Goal: Transaction & Acquisition: Purchase product/service

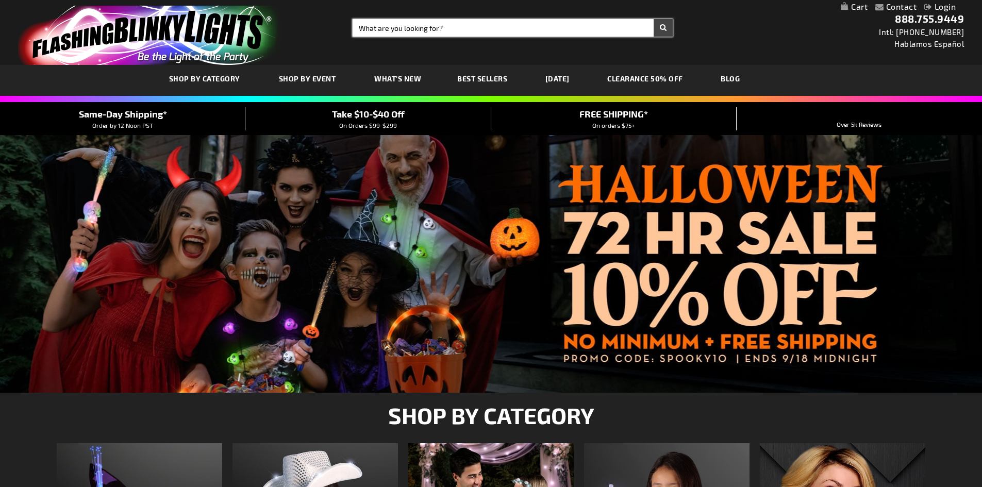
click at [449, 24] on input "Search" at bounding box center [513, 28] width 320 height 18
click at [464, 31] on input "Search" at bounding box center [513, 28] width 320 height 18
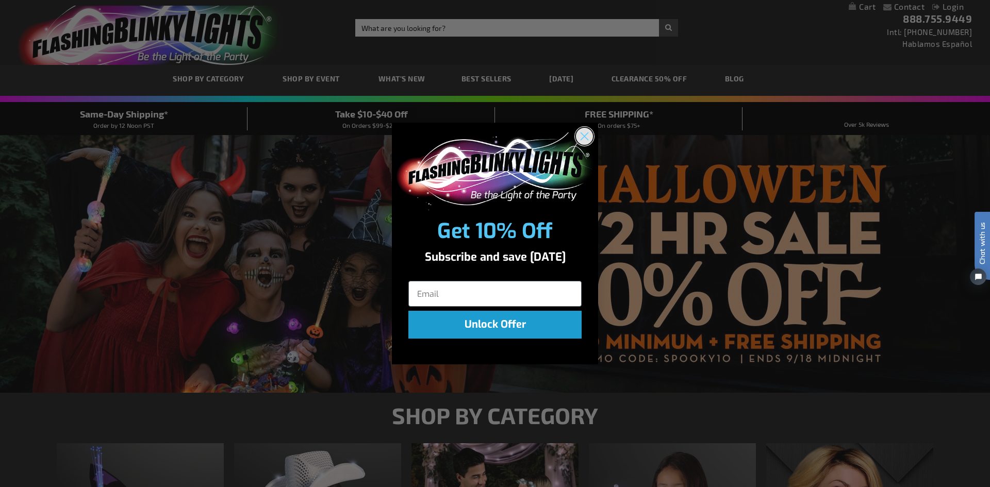
click at [585, 140] on circle "Close dialog" at bounding box center [584, 136] width 17 height 17
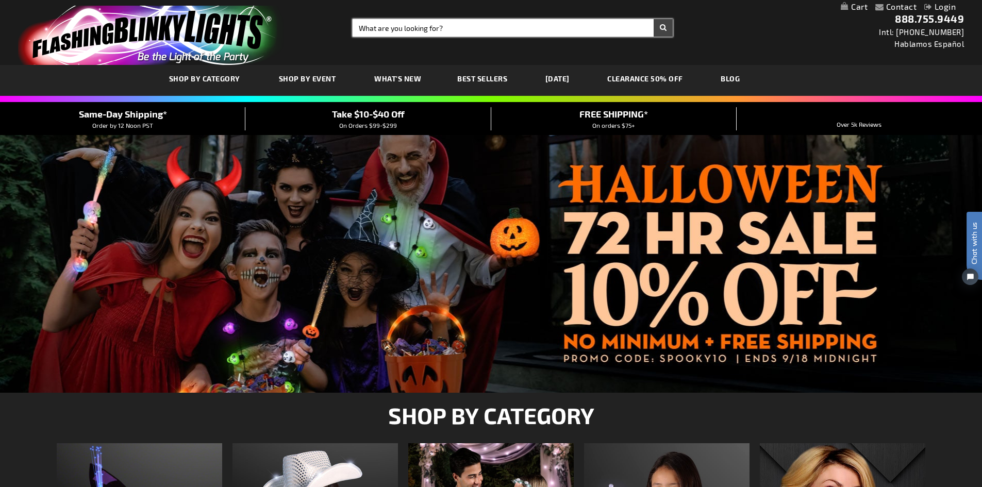
click at [414, 22] on input "Search" at bounding box center [513, 28] width 320 height 18
type input "wristbands"
click at [653, 19] on button "Search" at bounding box center [662, 28] width 19 height 18
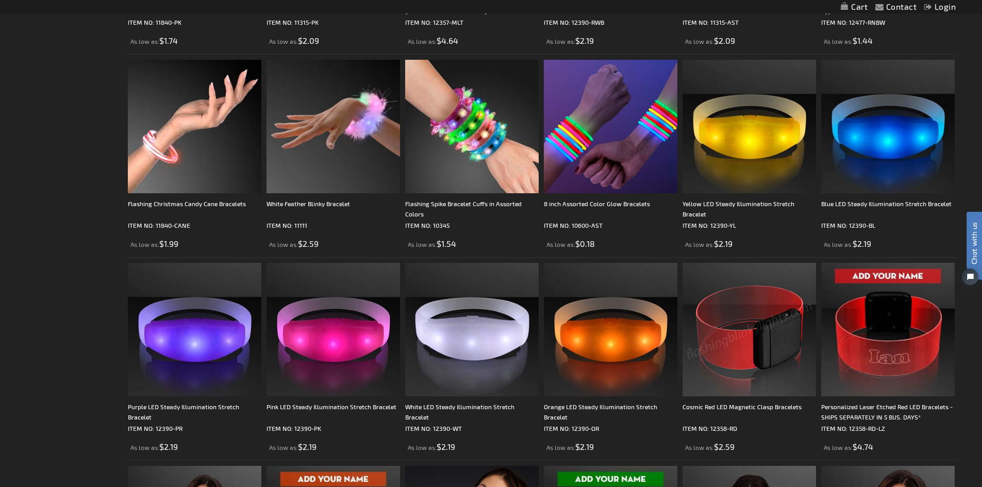
scroll to position [1031, 0]
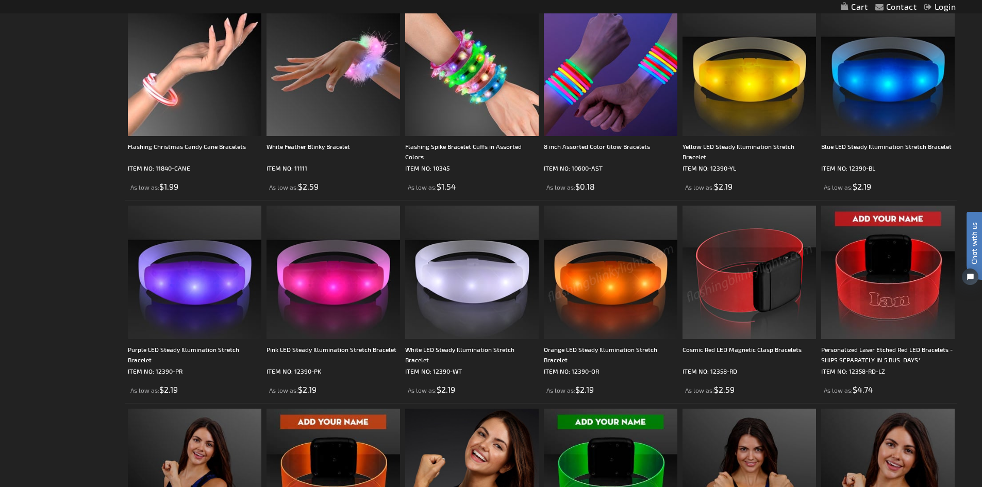
click at [609, 281] on img at bounding box center [610, 272] width 133 height 133
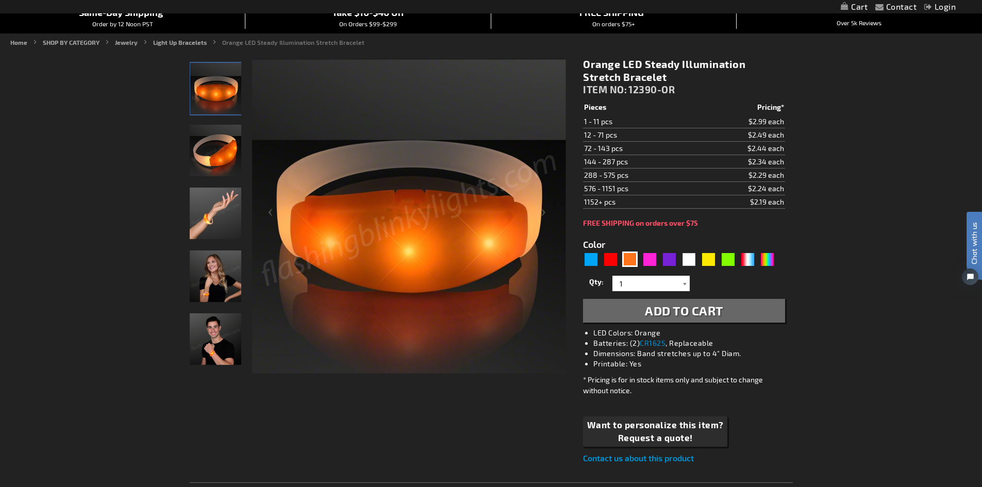
click at [684, 282] on div at bounding box center [684, 283] width 10 height 15
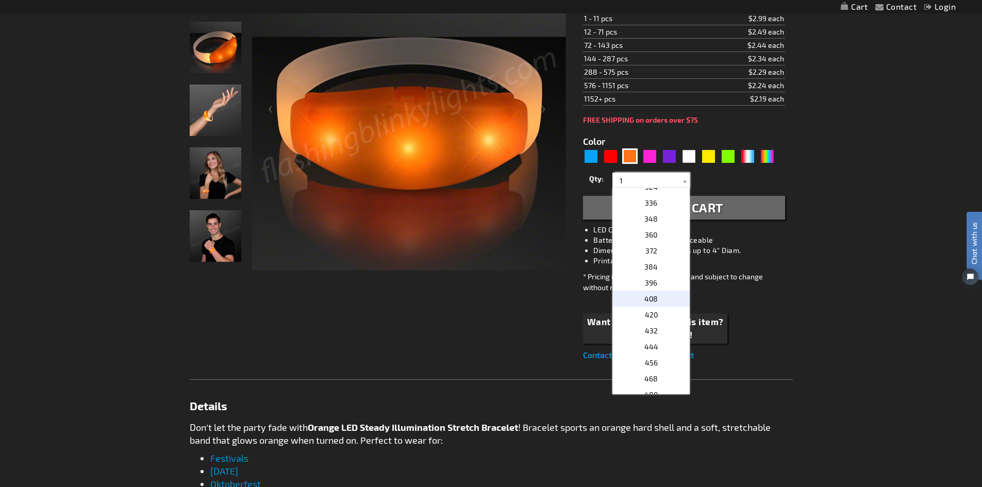
scroll to position [567, 0]
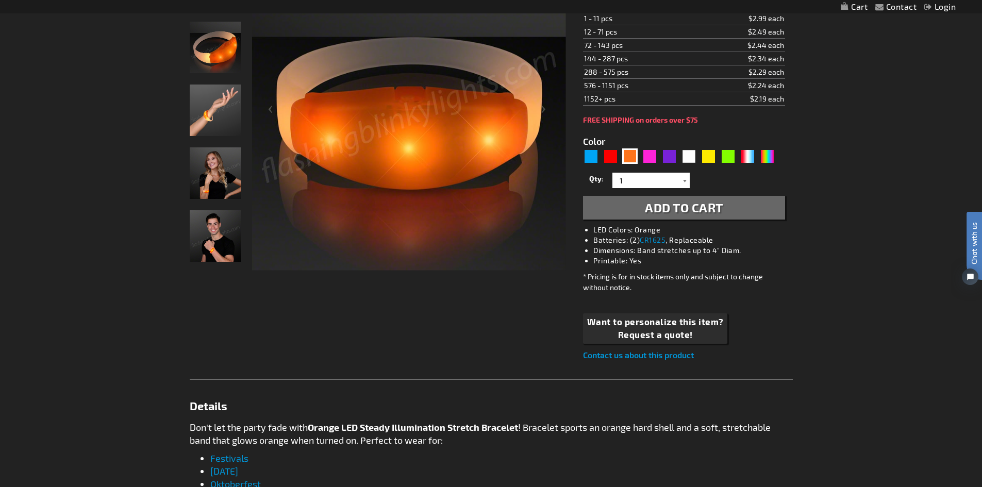
click at [681, 183] on div at bounding box center [684, 180] width 10 height 15
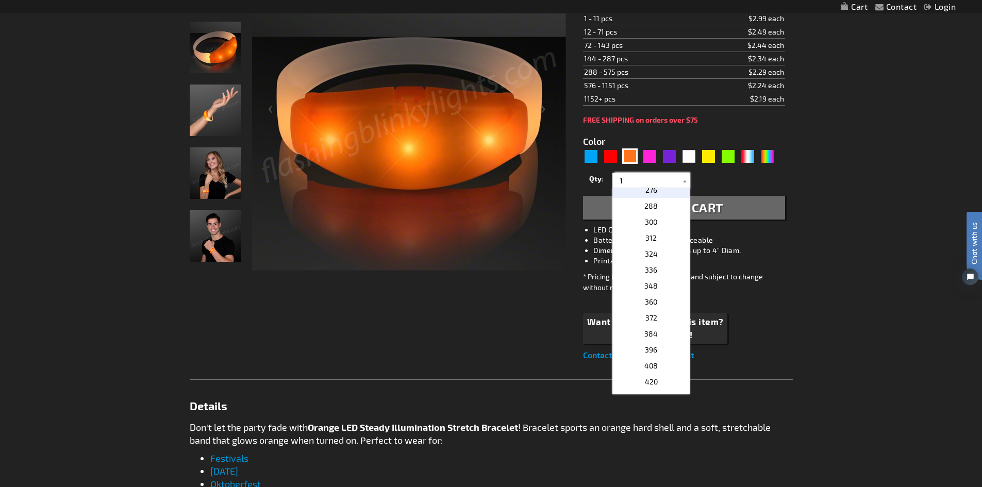
scroll to position [515, 0]
click at [662, 255] on p "312" at bounding box center [650, 256] width 77 height 16
type input "312"
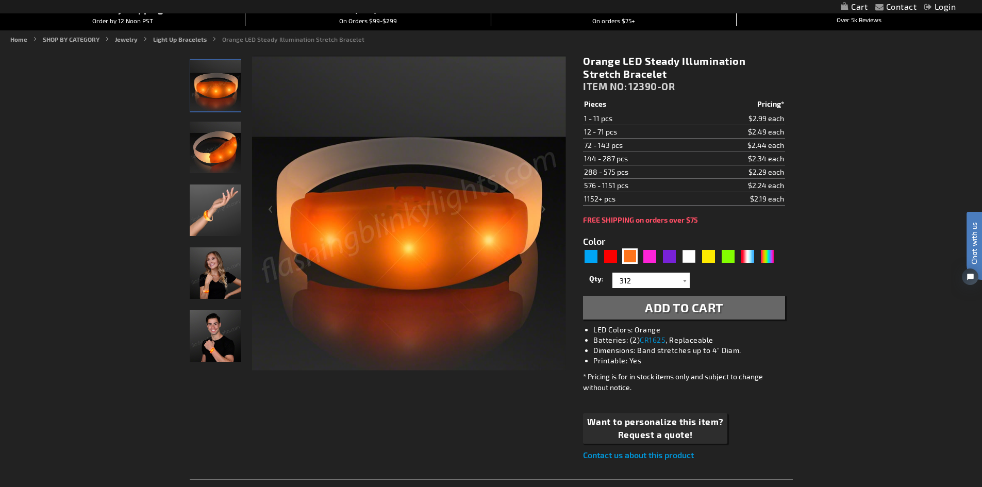
scroll to position [103, 0]
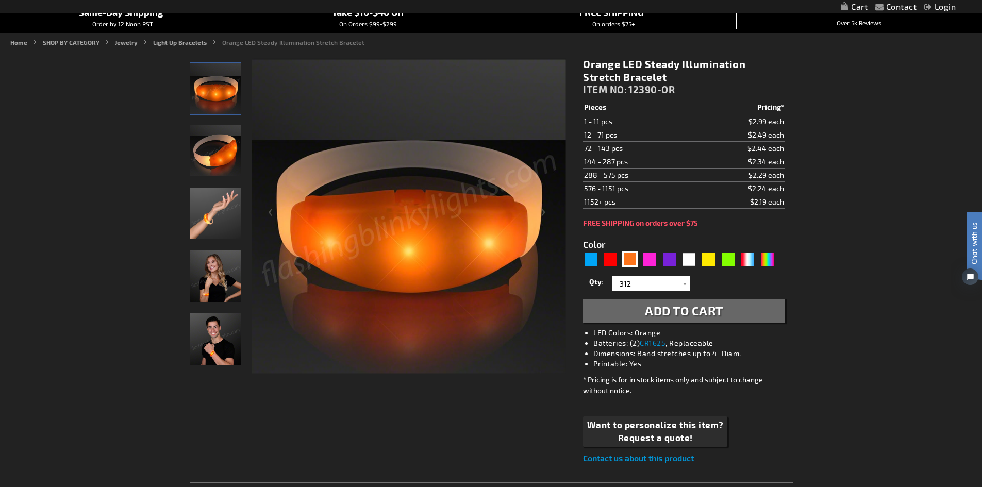
click at [703, 310] on span "Add to Cart" at bounding box center [684, 310] width 78 height 15
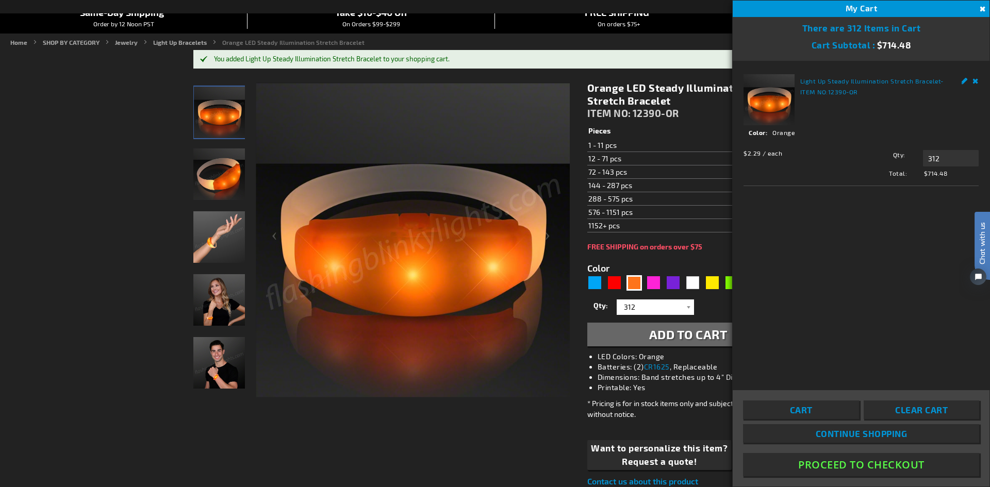
click at [517, 458] on div "Checkout as a new customer Creating an account has many benefits: See order and…" at bounding box center [494, 496] width 603 height 844
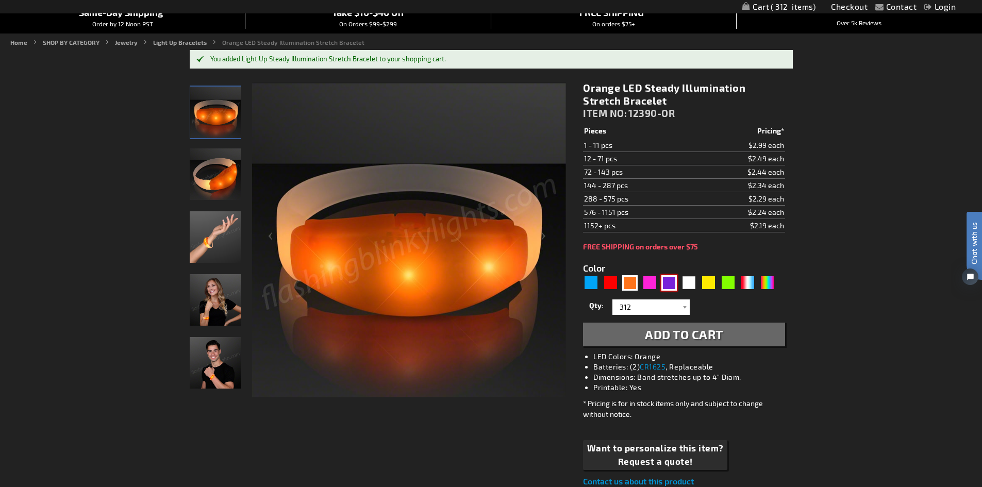
click at [674, 284] on div "Purple" at bounding box center [668, 282] width 15 height 15
type input "5640"
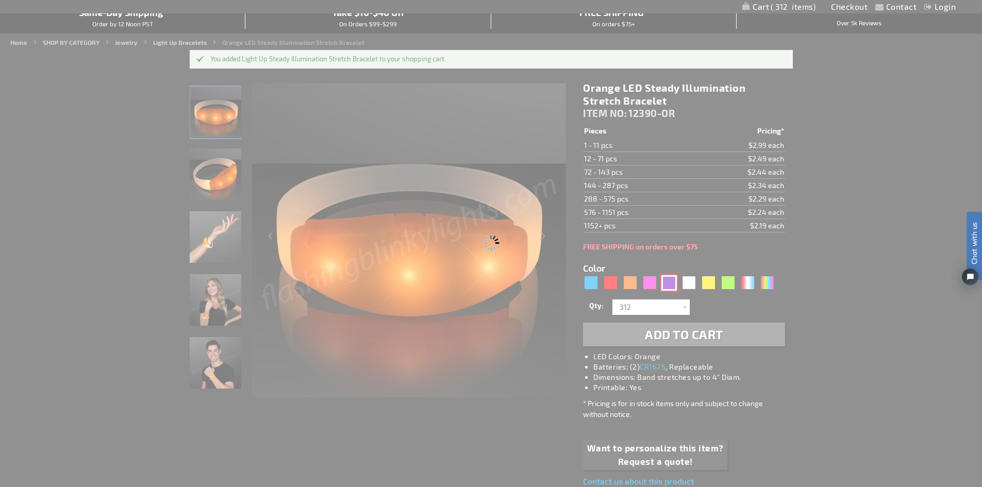
type input "12390-PR"
type input "Customize - Purple LED Steady Illumination Stretch Bracelet - ITEM NO: 12390-PR"
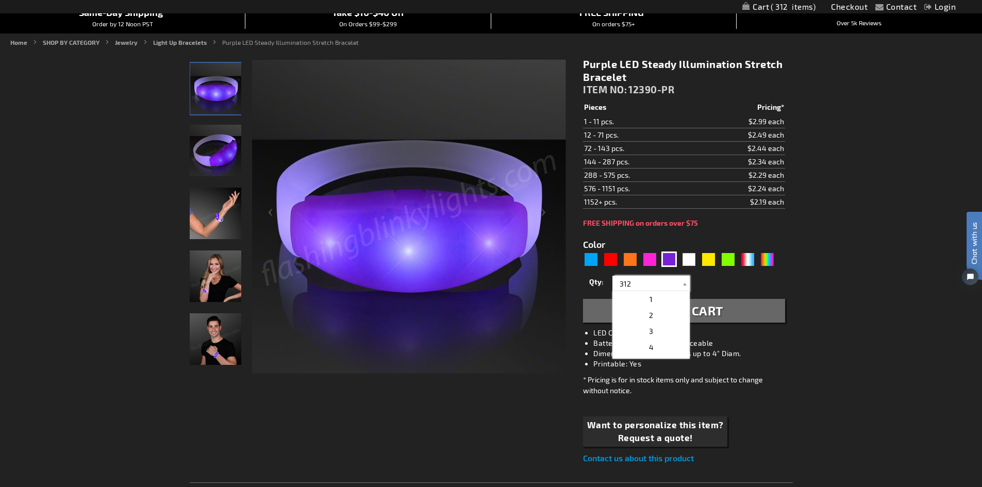
click at [669, 285] on input "312" at bounding box center [652, 283] width 75 height 15
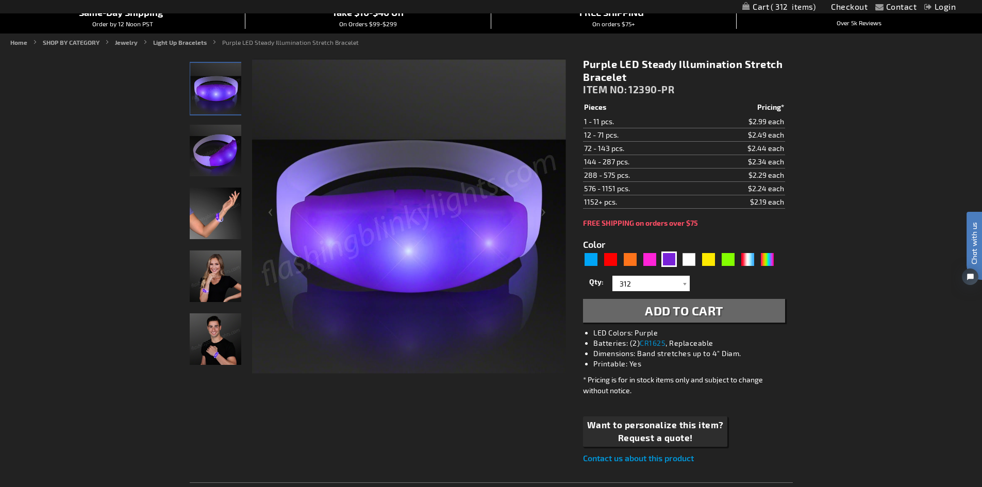
click at [677, 311] on span "Add to Cart" at bounding box center [684, 310] width 78 height 15
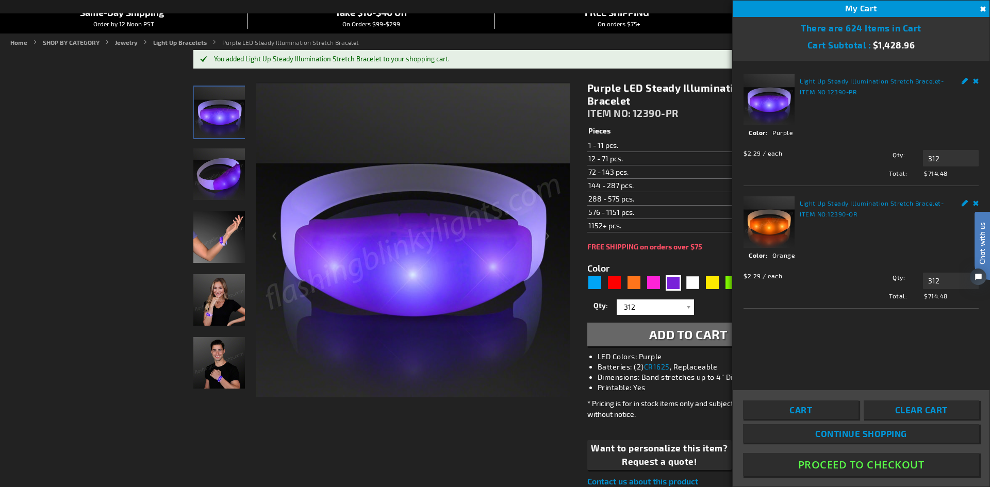
click at [766, 328] on div "Light Up Steady Illumination Stretch Bracelet - ITEM NO: 12390-PR See Details O…" at bounding box center [860, 218] width 257 height 315
click at [857, 462] on button "Proceed To Checkout" at bounding box center [861, 464] width 236 height 23
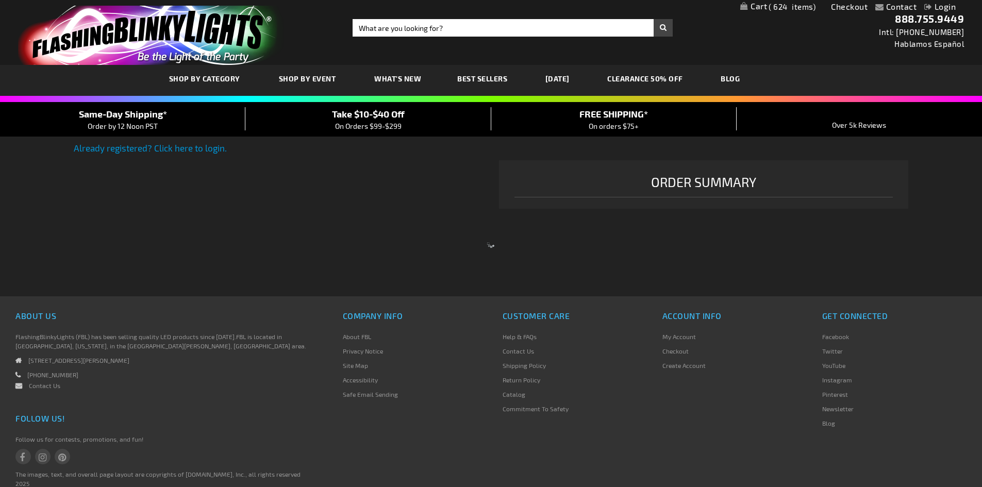
select select "US"
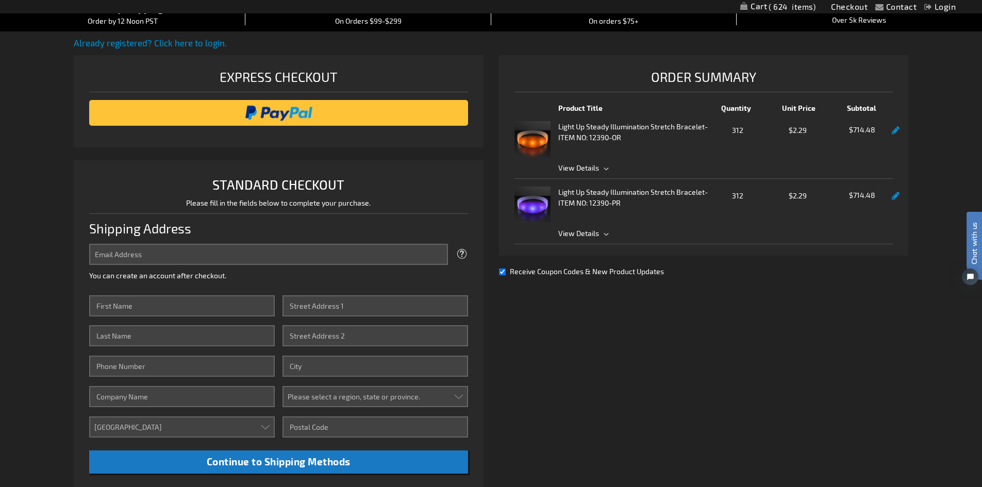
scroll to position [52, 0]
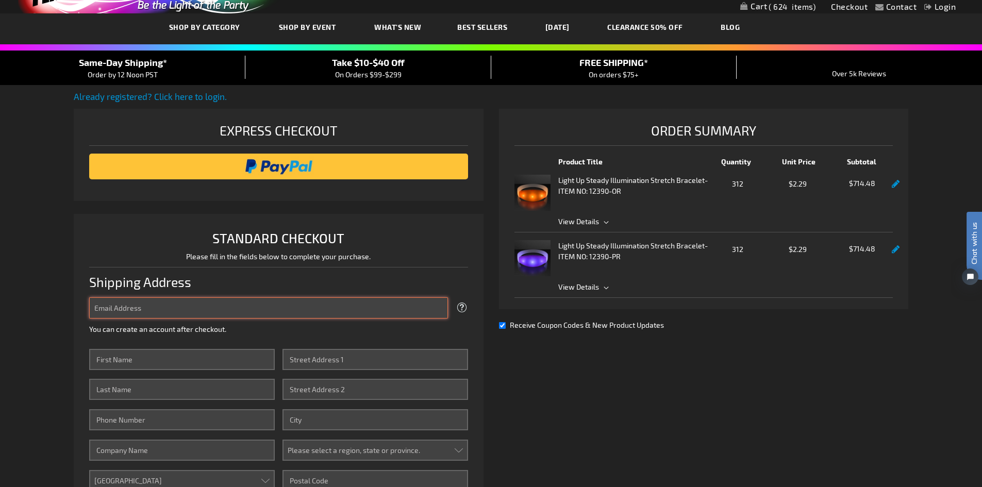
click at [207, 313] on input "Email Address" at bounding box center [268, 307] width 359 height 21
type input "[EMAIL_ADDRESS][PERSON_NAME][DOMAIN_NAME]"
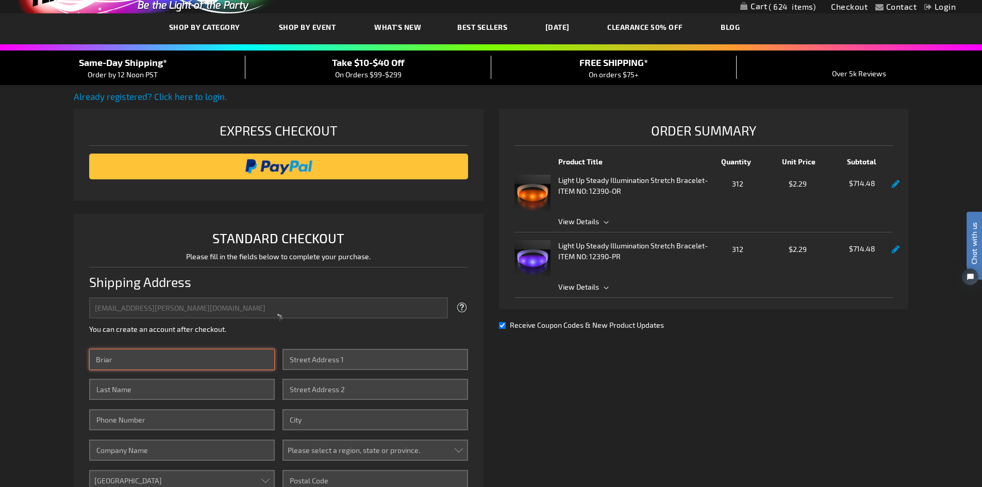
type input "Briar"
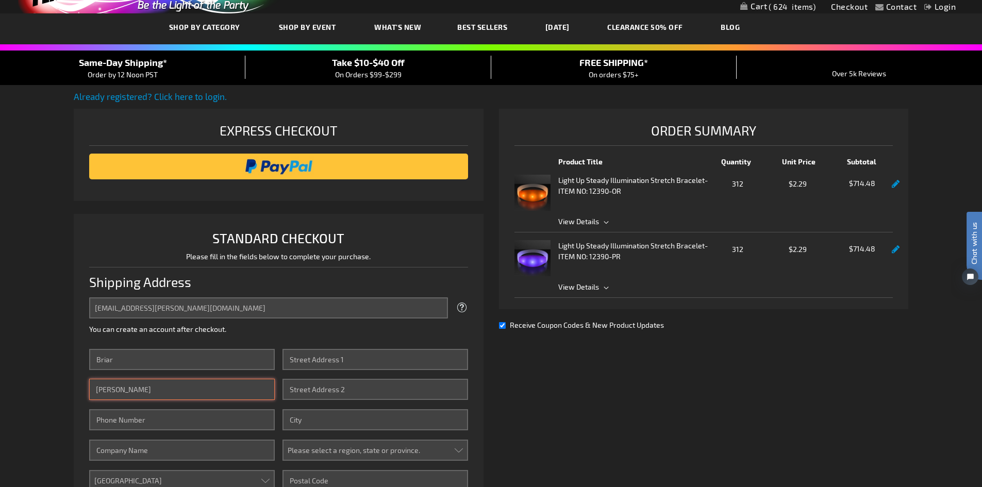
type input "[PERSON_NAME]"
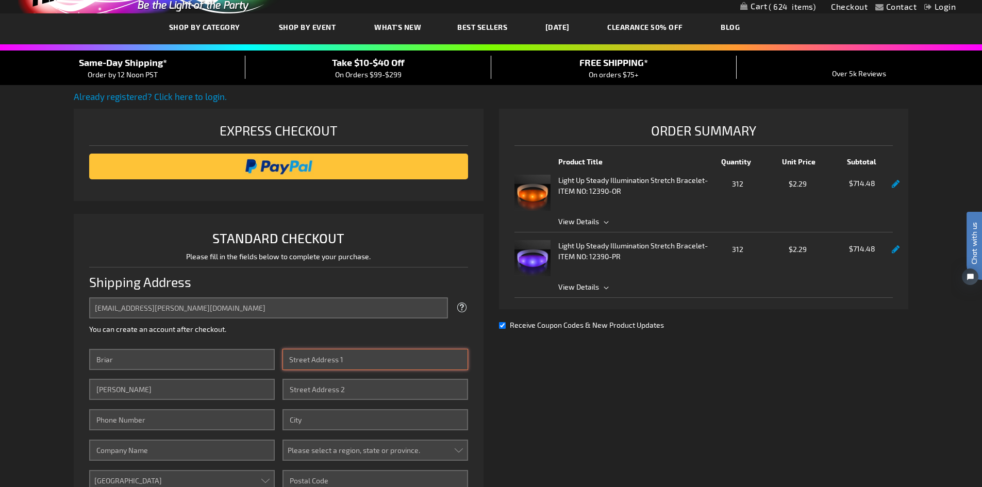
click at [346, 356] on input "Street Address: Line 1" at bounding box center [375, 359] width 186 height 21
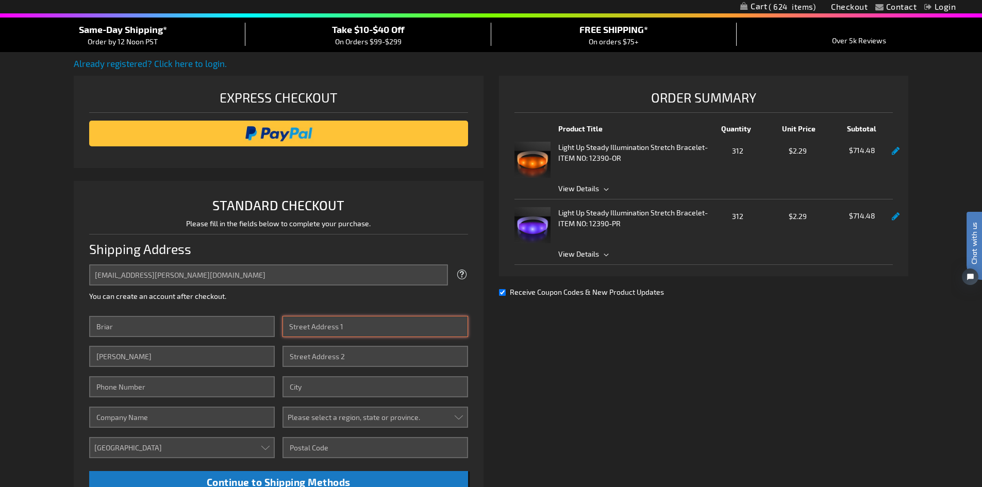
scroll to position [103, 0]
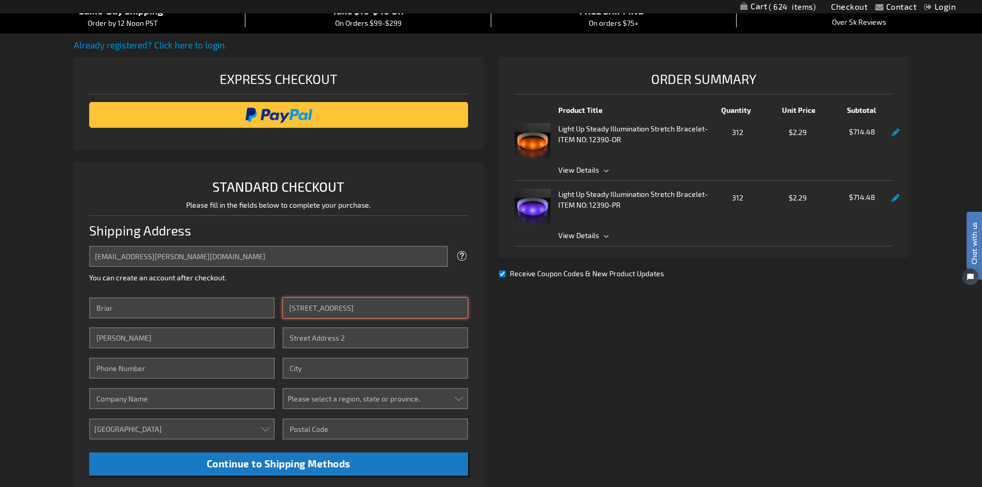
type input "[STREET_ADDRESS]"
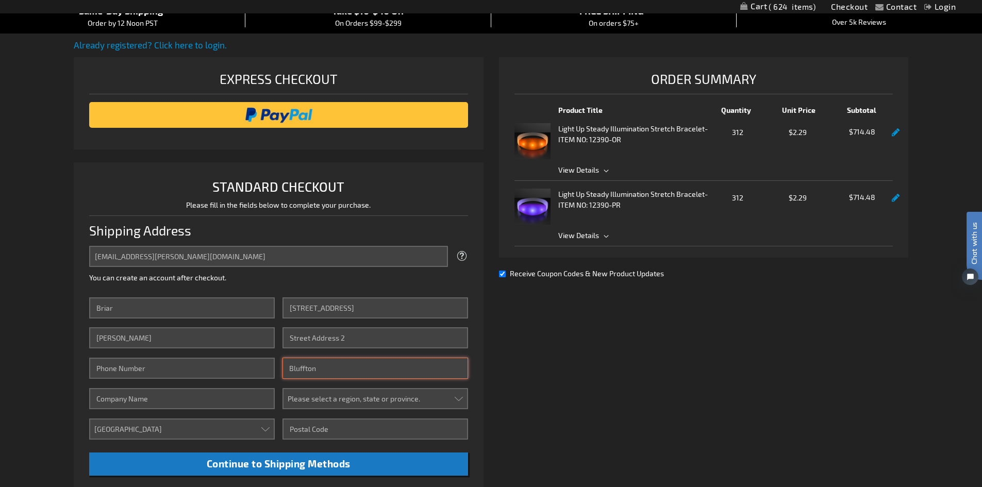
type input "Bluffton"
select select "54"
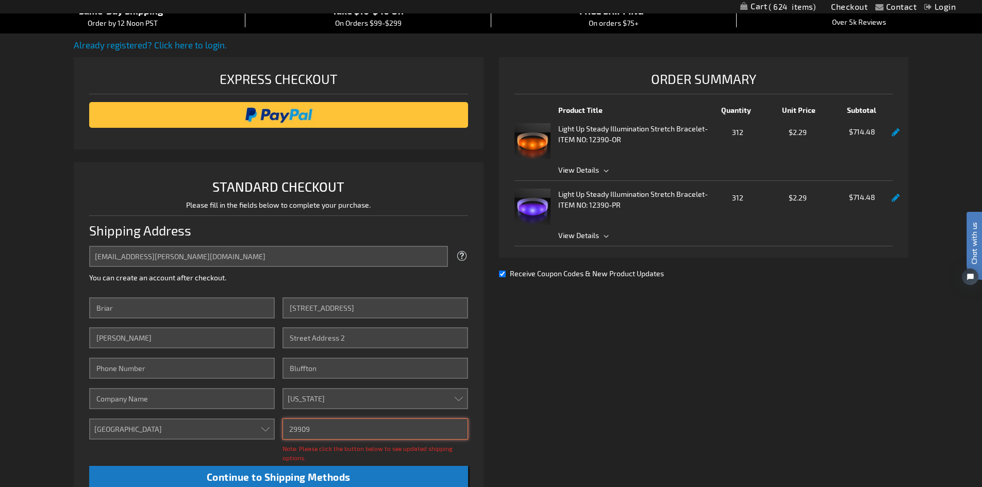
type input "29909"
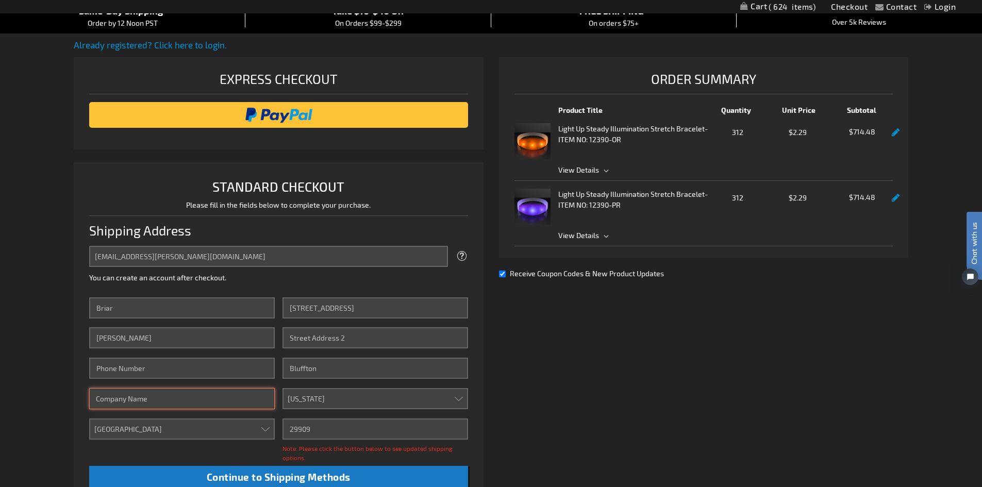
click at [208, 401] on input "Company" at bounding box center [182, 398] width 186 height 21
type input "Sun City Hilton Head Community Association"
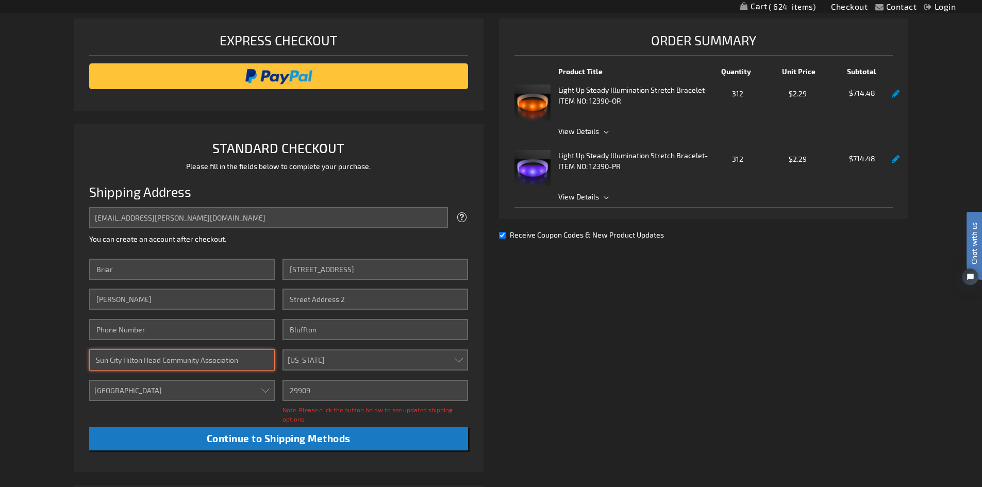
scroll to position [206, 0]
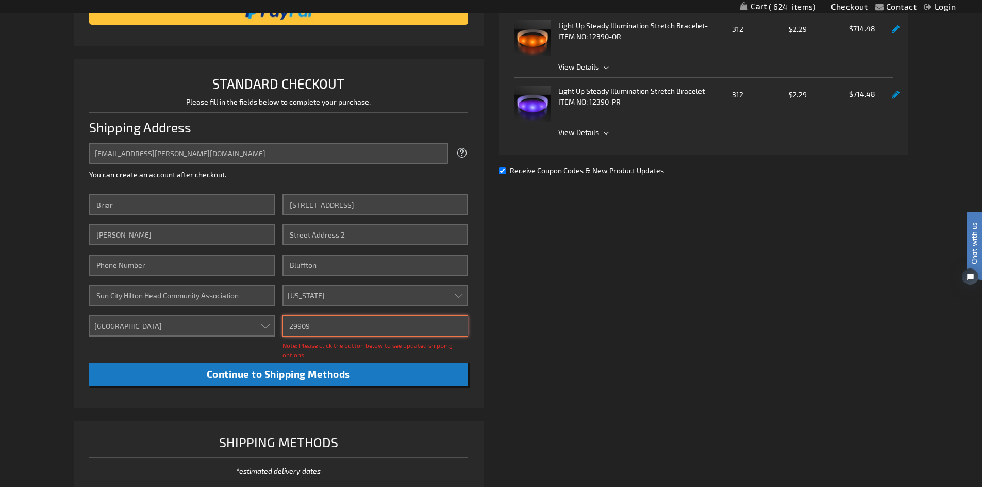
click at [427, 328] on input "29909" at bounding box center [375, 325] width 186 height 21
click at [507, 329] on div "Already registered? Click here to login. Shipping Review & Payments Estimated T…" at bounding box center [491, 233] width 834 height 594
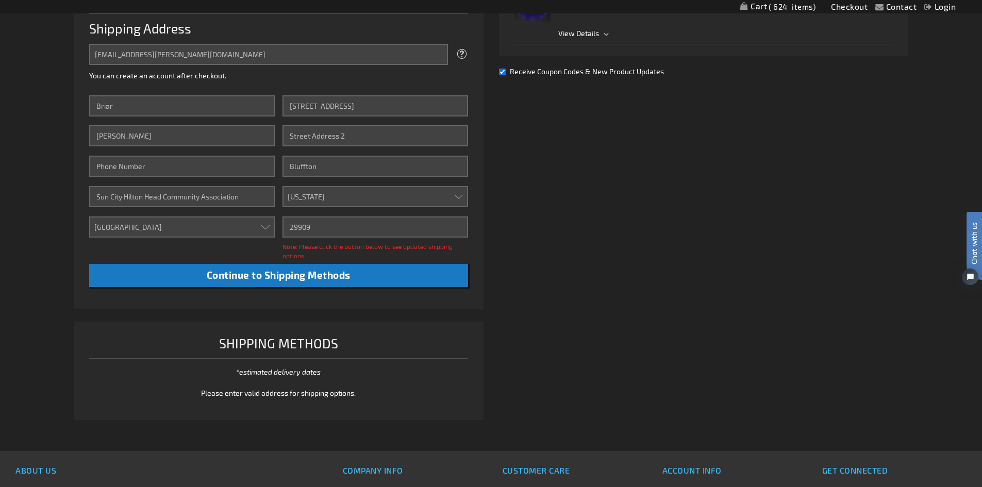
scroll to position [309, 0]
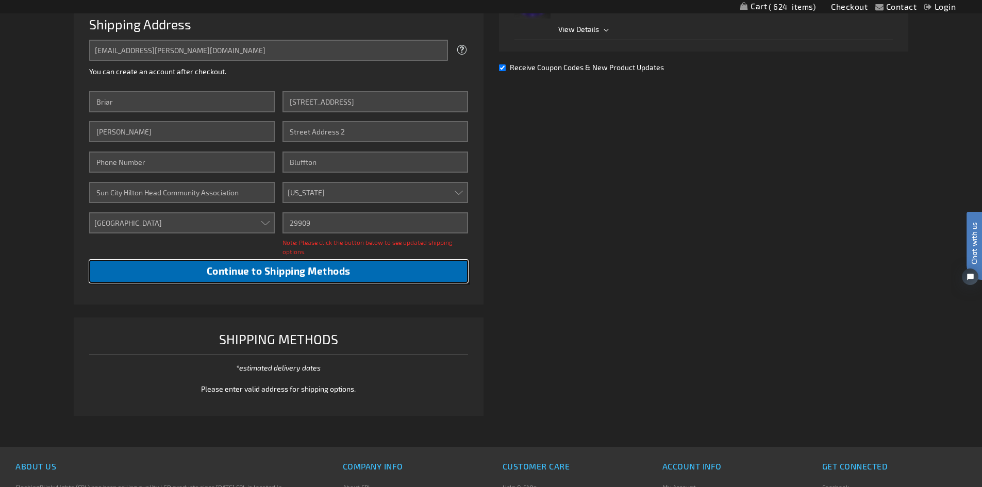
click at [338, 274] on span "Continue to Shipping Methods" at bounding box center [279, 271] width 144 height 12
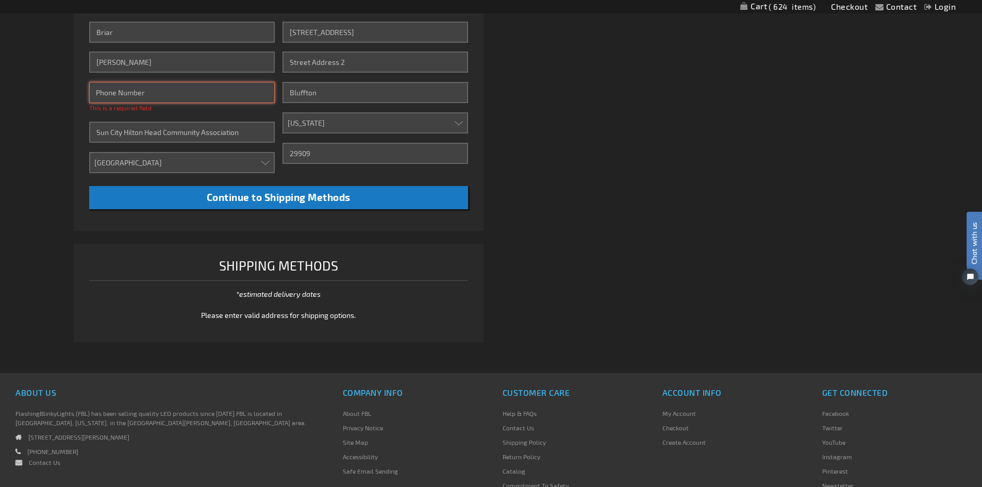
scroll to position [361, 0]
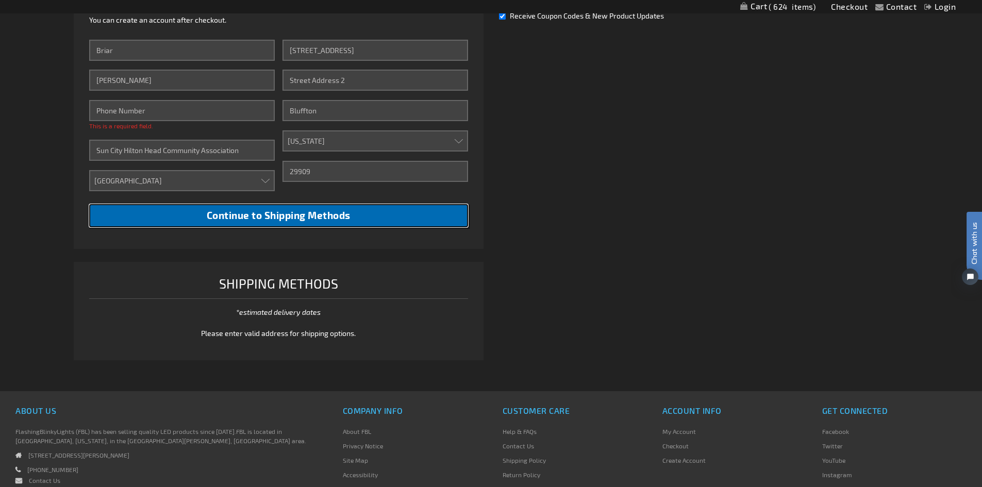
click at [232, 204] on button "Continue to Shipping Methods" at bounding box center [278, 215] width 379 height 23
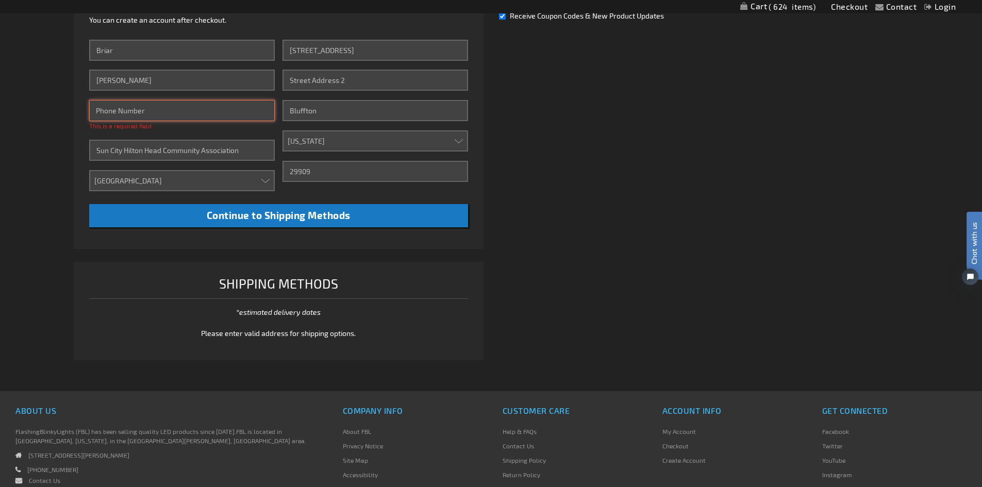
click at [154, 111] on input "Phone Number" at bounding box center [182, 110] width 186 height 21
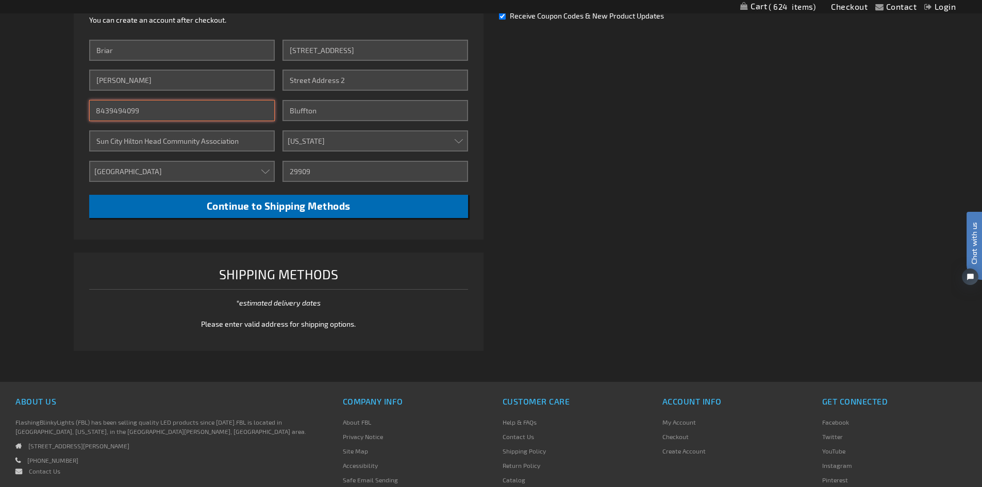
type input "8439494099"
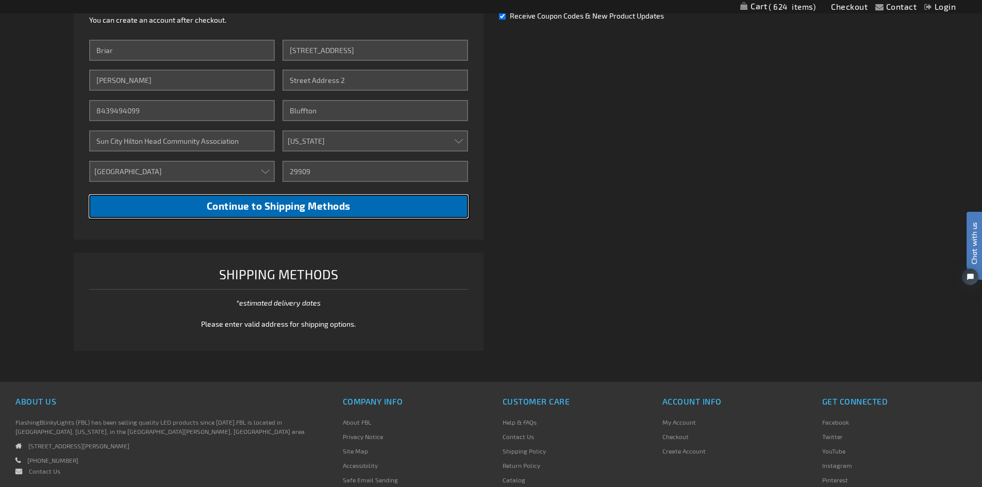
click at [213, 208] on span "Continue to Shipping Methods" at bounding box center [279, 206] width 144 height 12
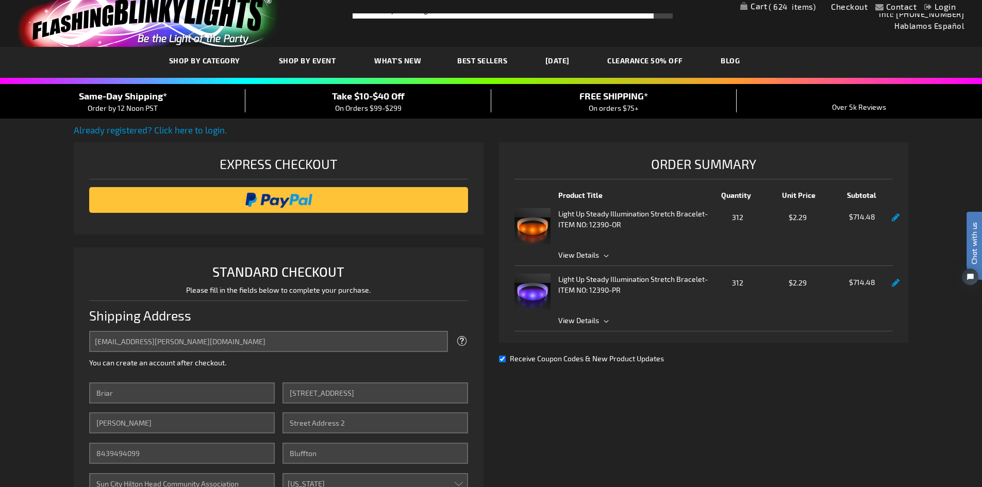
scroll to position [0, 0]
